Goal: Task Accomplishment & Management: Manage account settings

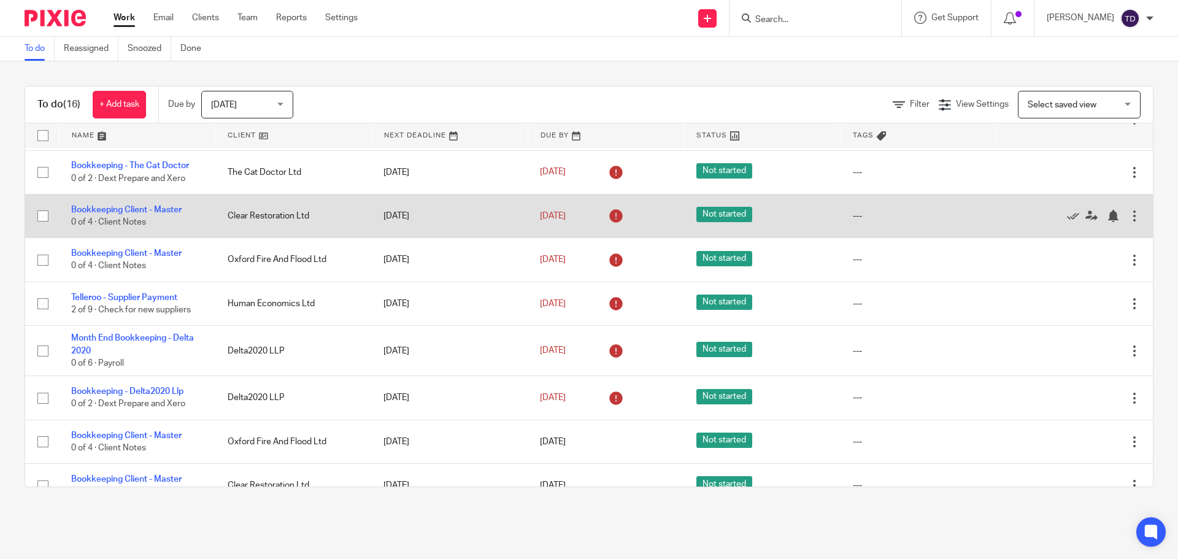
scroll to position [307, 0]
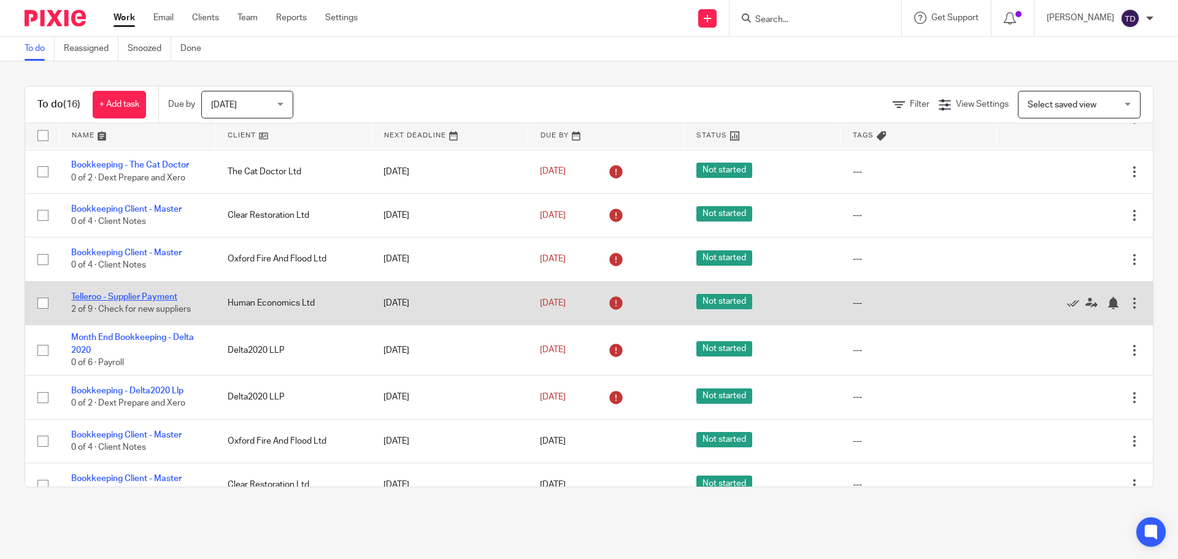
click at [158, 296] on link "Telleroo - Supplier Payment" at bounding box center [124, 297] width 106 height 9
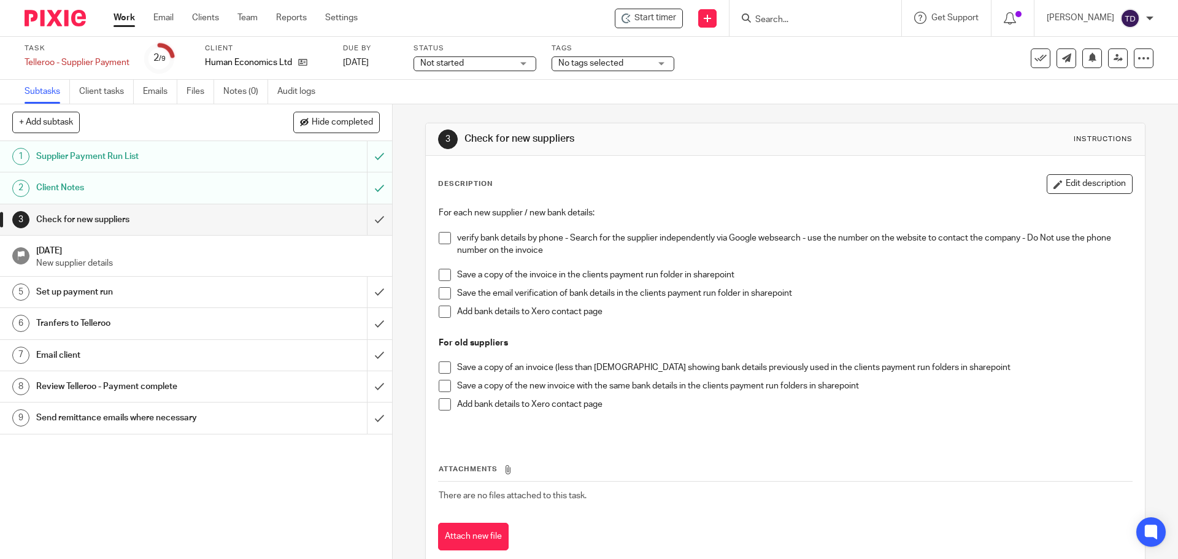
click at [226, 148] on h1 "Supplier Payment Run List" at bounding box center [142, 156] width 212 height 18
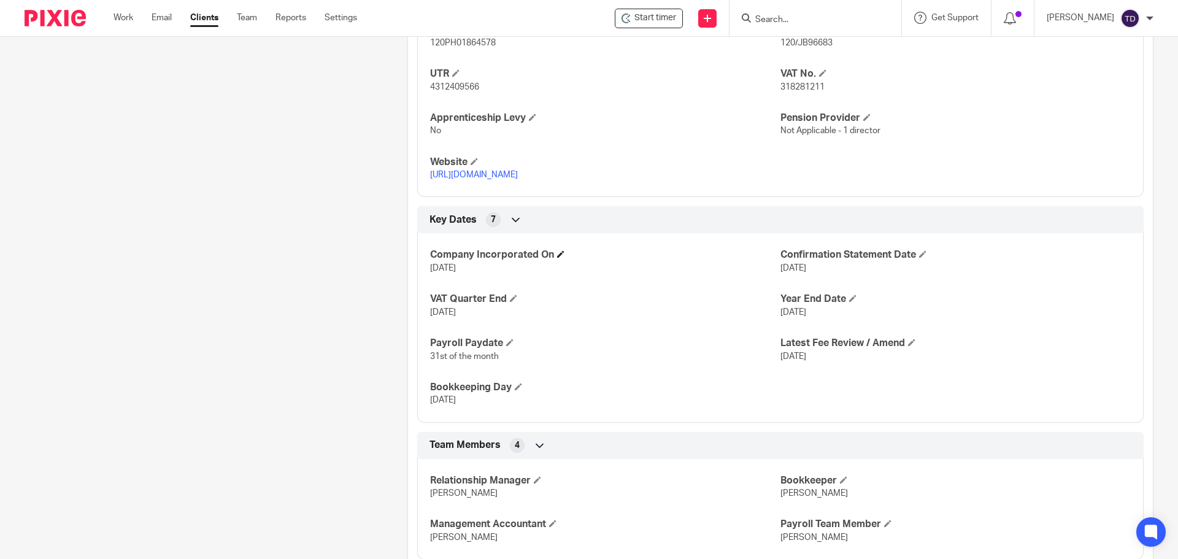
scroll to position [714, 0]
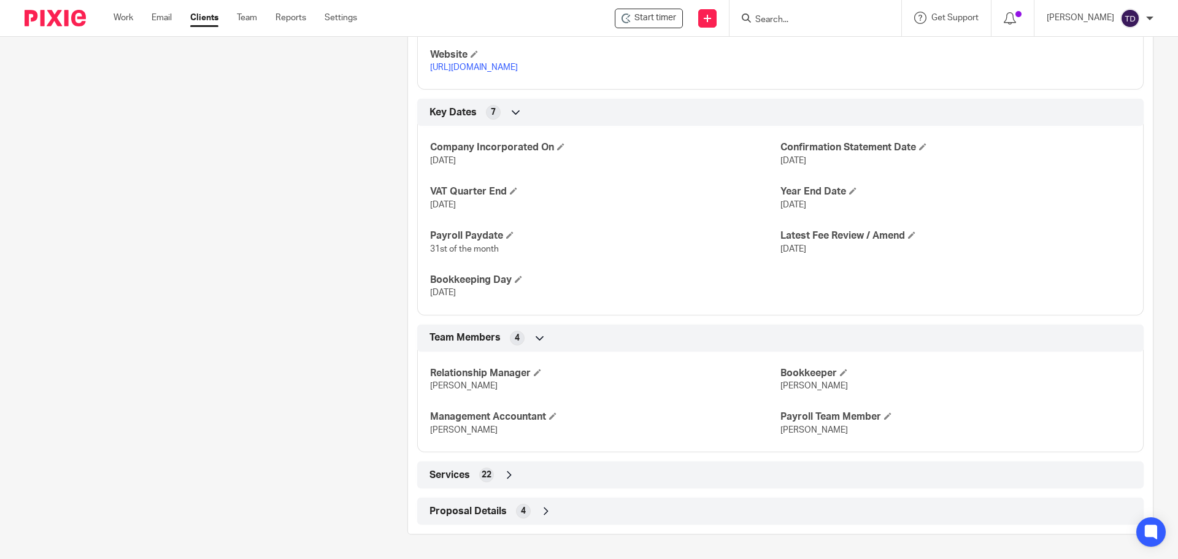
click at [504, 473] on icon at bounding box center [509, 475] width 12 height 12
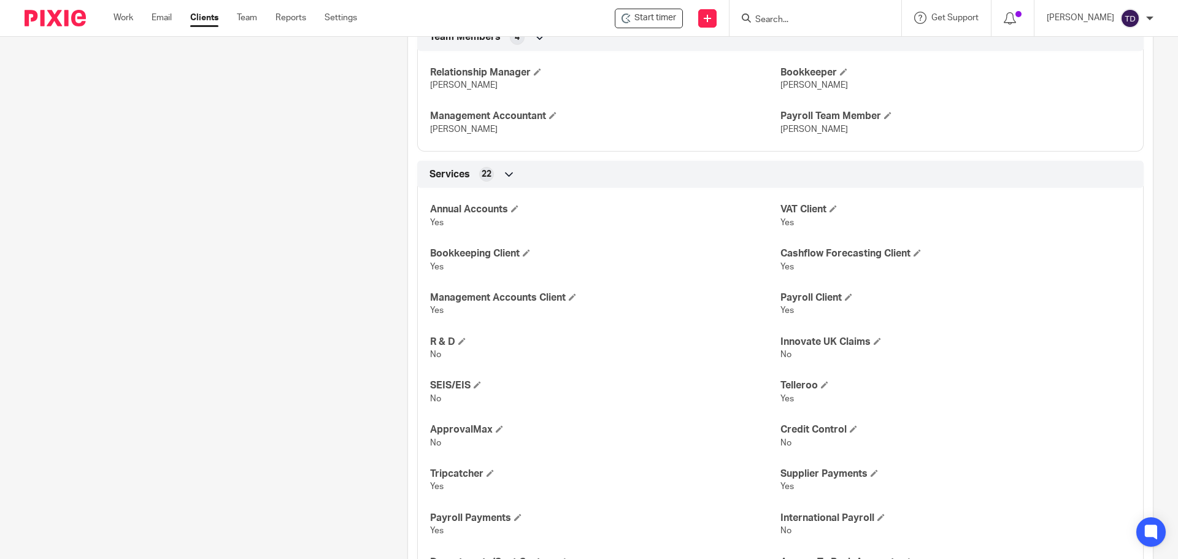
scroll to position [1021, 0]
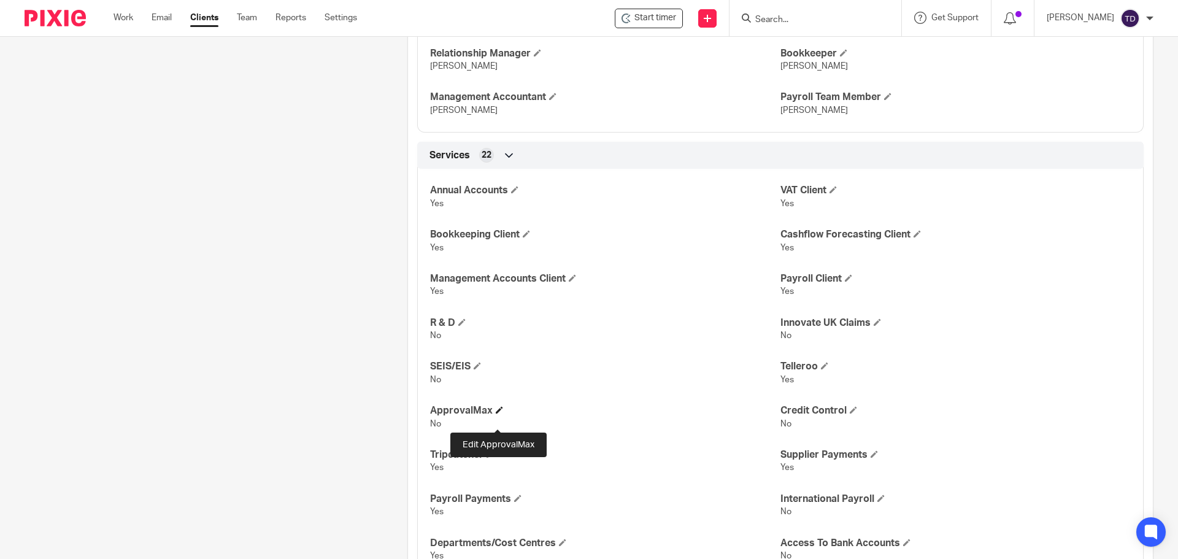
click at [497, 413] on span at bounding box center [499, 409] width 7 height 7
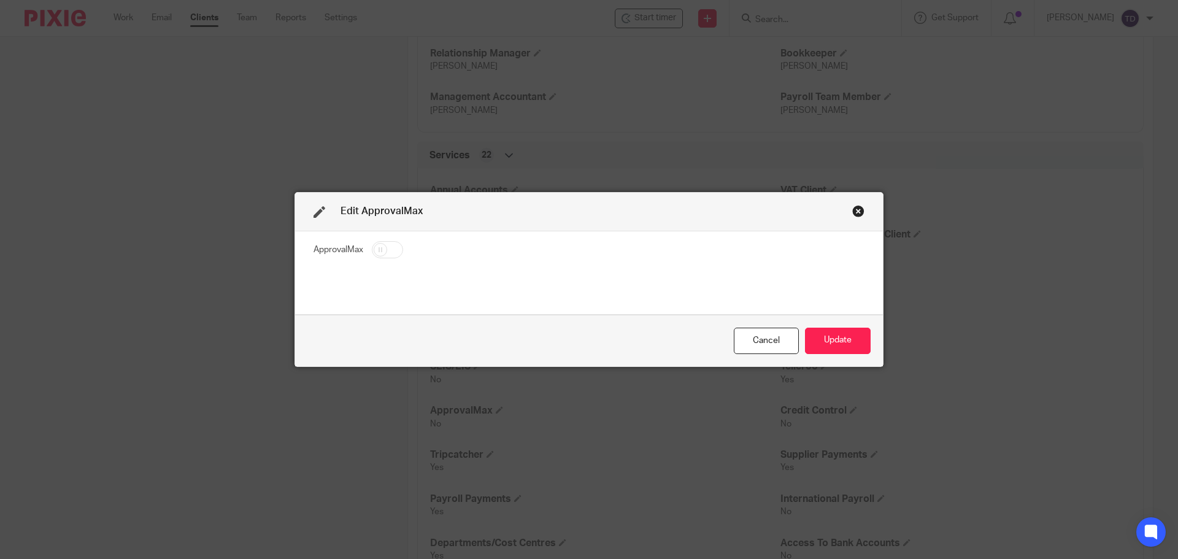
click at [385, 250] on input "checkbox" at bounding box center [387, 249] width 31 height 17
checkbox input "true"
click at [828, 342] on button "Update" at bounding box center [838, 341] width 66 height 26
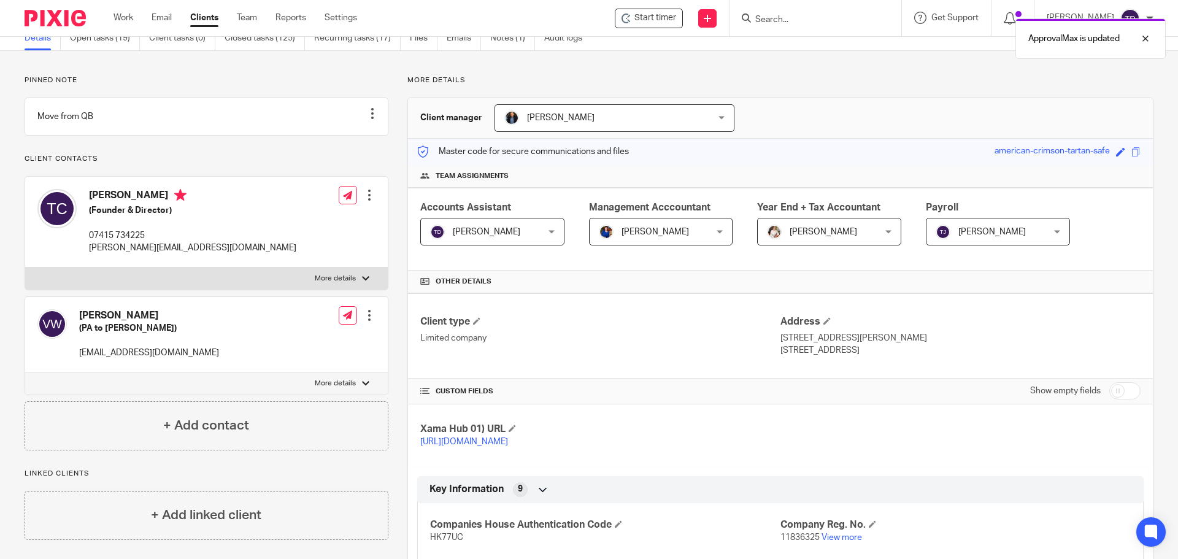
scroll to position [0, 0]
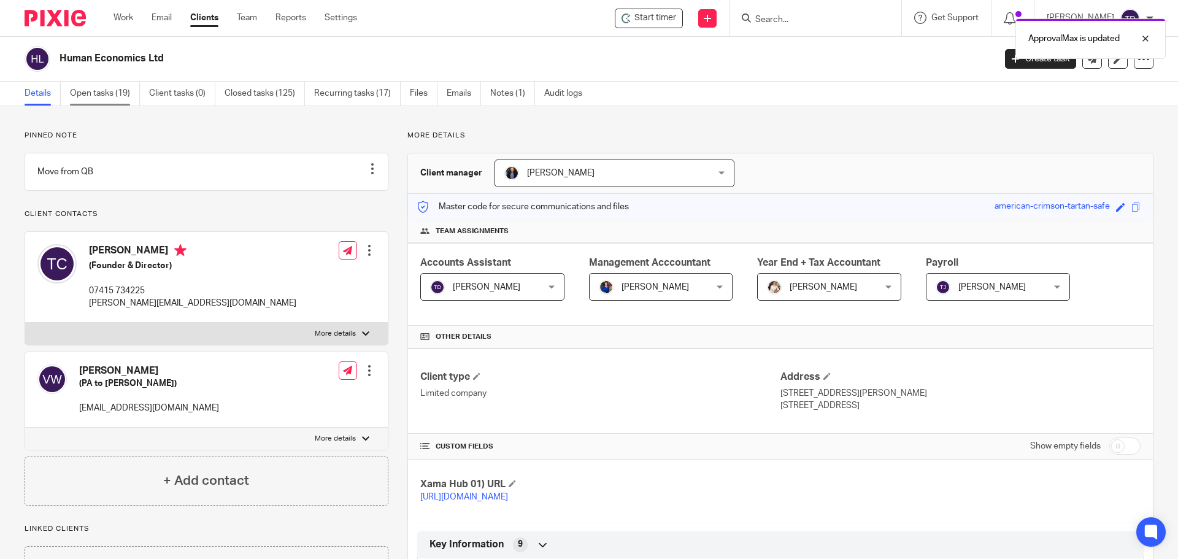
click at [93, 88] on link "Open tasks (19)" at bounding box center [105, 94] width 70 height 24
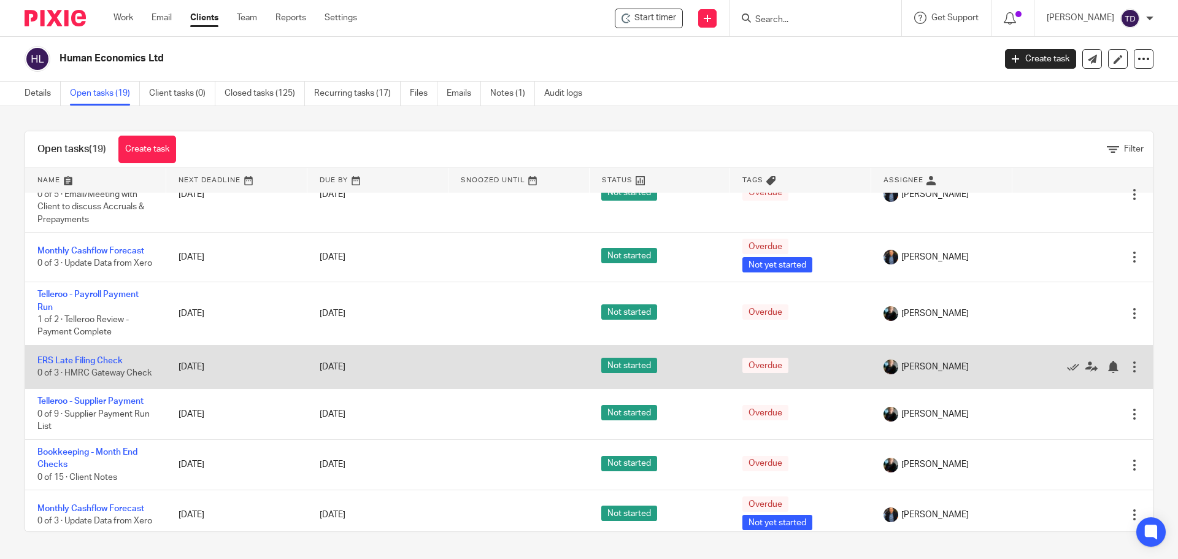
scroll to position [368, 0]
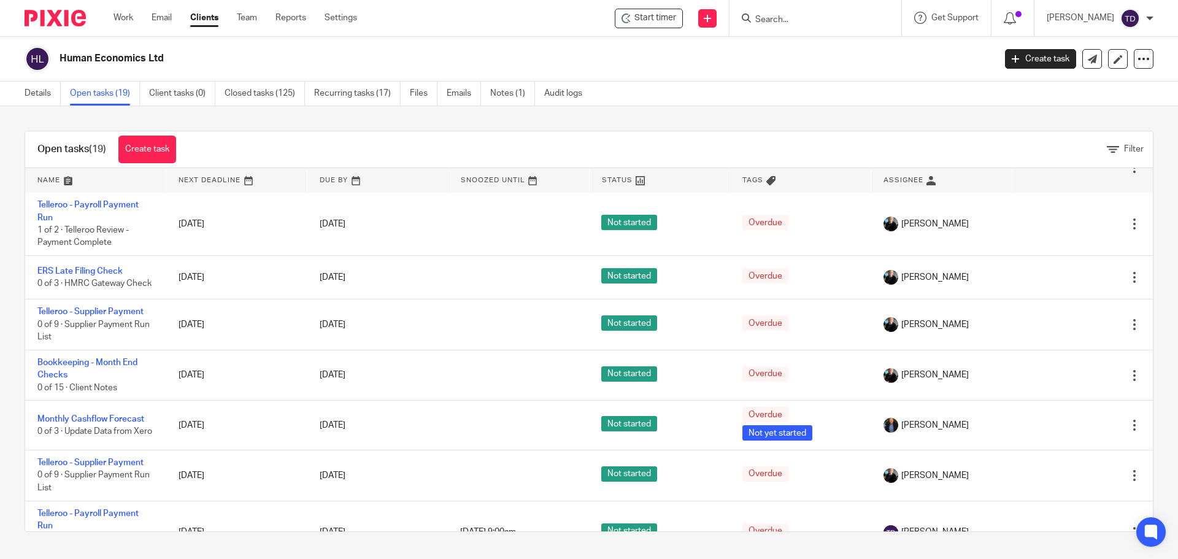
click at [791, 104] on div "Details Open tasks (19) Client tasks (0) Closed tasks (125) Recurring tasks (17…" at bounding box center [589, 94] width 1178 height 25
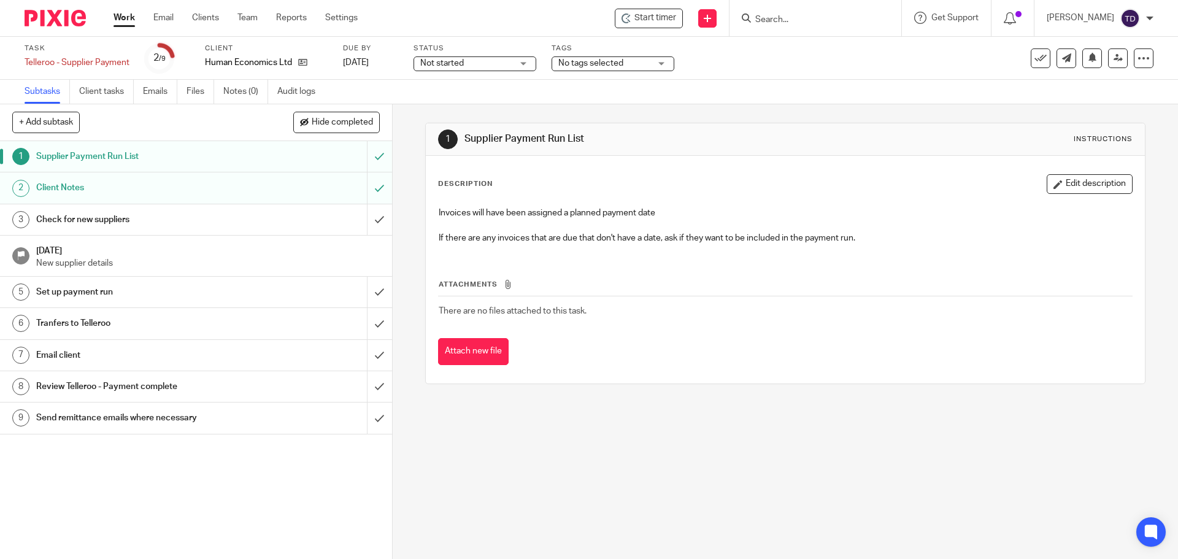
click at [218, 195] on h1 "Client Notes" at bounding box center [142, 187] width 212 height 18
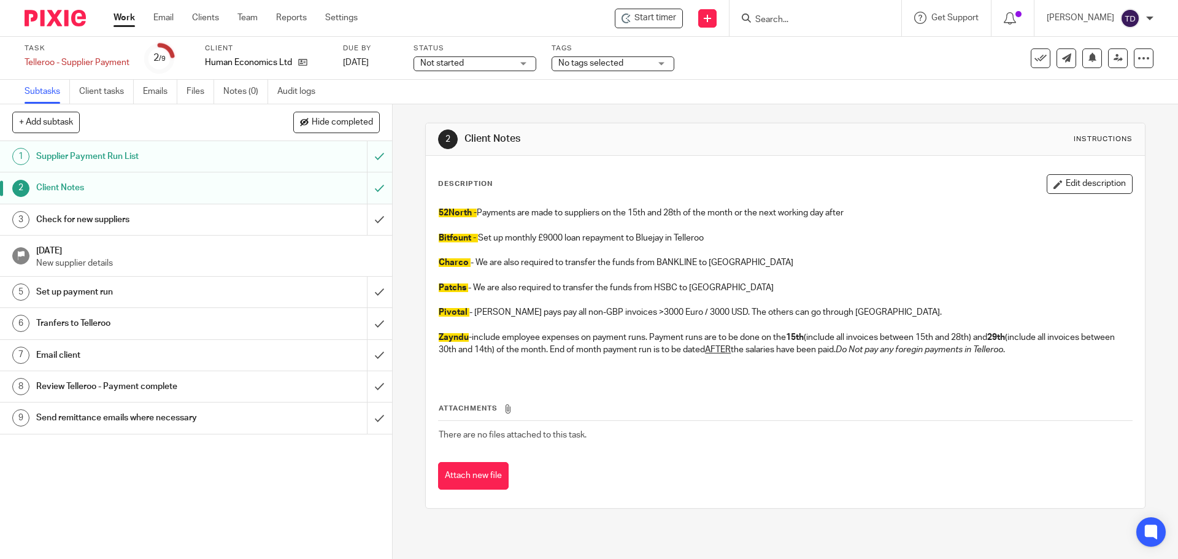
click at [229, 221] on h1 "Check for new suppliers" at bounding box center [142, 219] width 212 height 18
